Goal: Use online tool/utility: Use online tool/utility

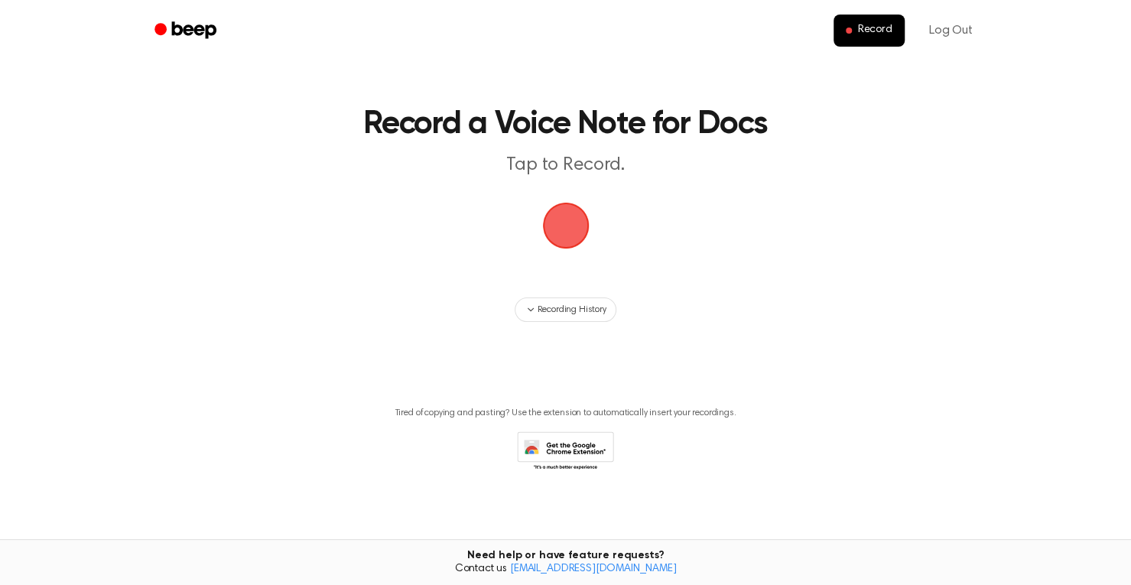
scroll to position [18, 0]
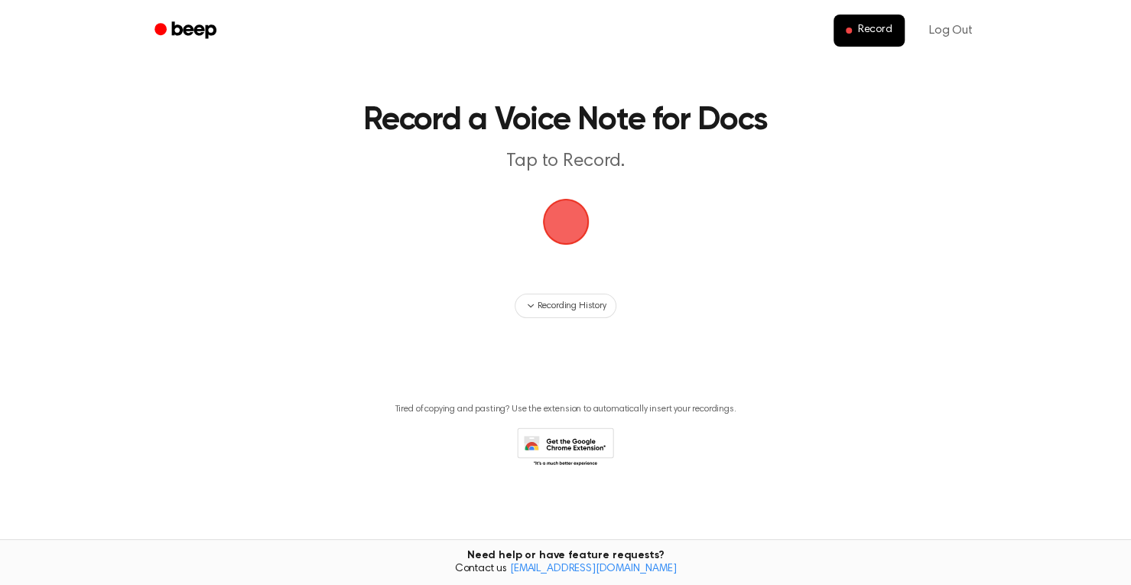
click at [572, 227] on span "button" at bounding box center [565, 222] width 84 height 84
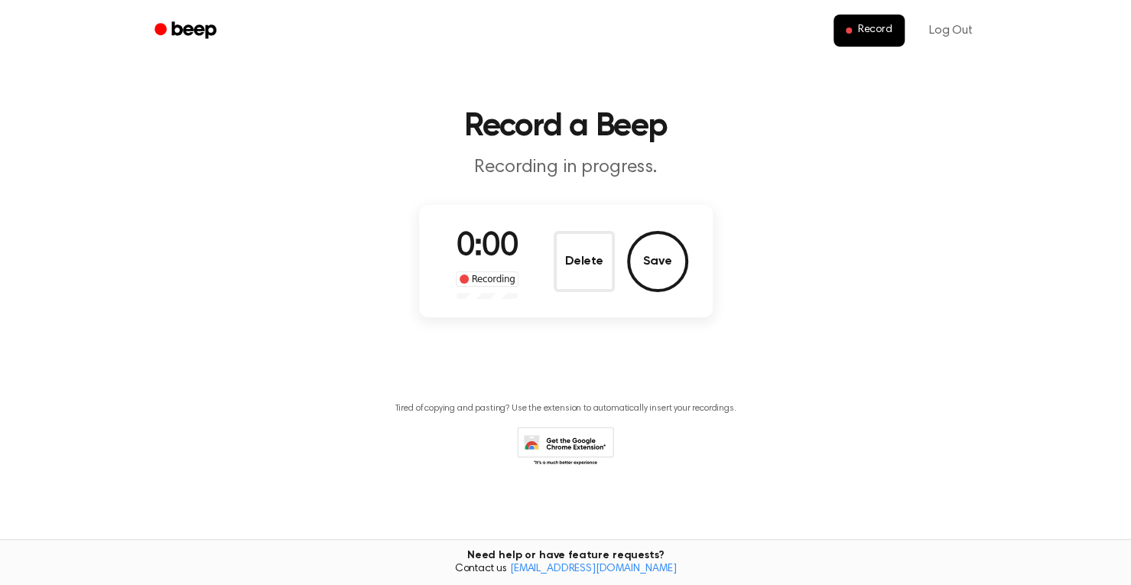
scroll to position [11, 0]
click at [658, 261] on button "Save" at bounding box center [657, 262] width 61 height 61
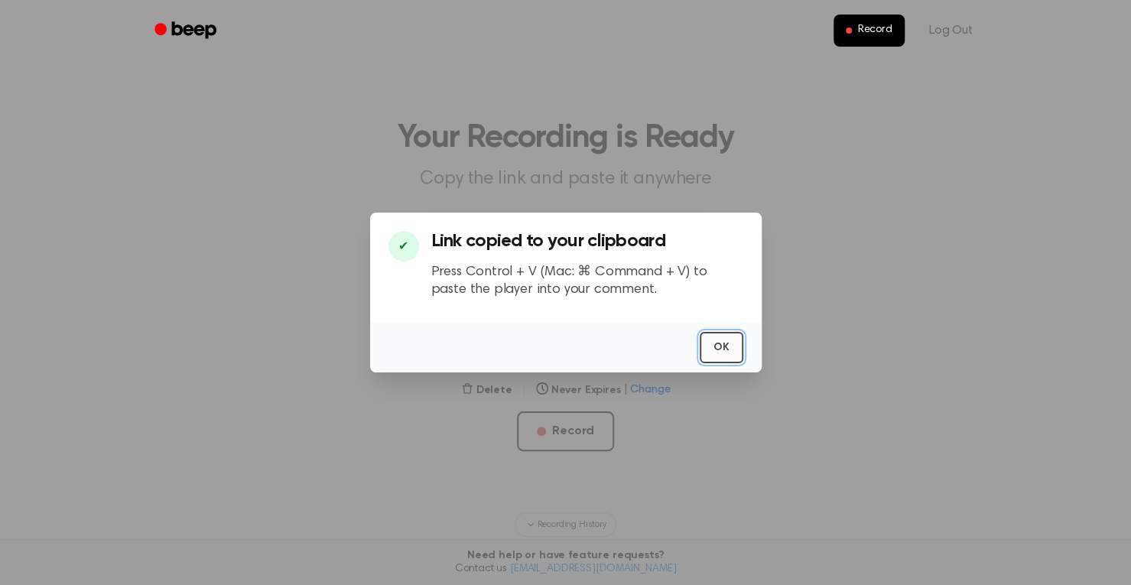
click at [726, 355] on button "OK" at bounding box center [722, 347] width 44 height 31
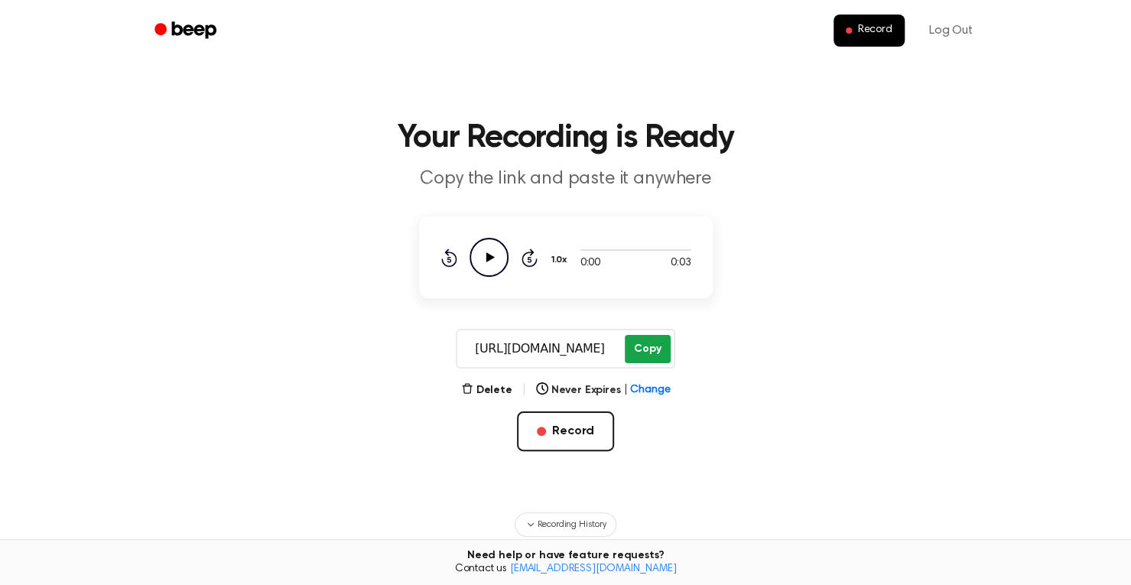
click at [651, 346] on button "Copy" at bounding box center [647, 349] width 45 height 28
click at [665, 354] on button "Copy" at bounding box center [647, 349] width 45 height 28
